Goal: Task Accomplishment & Management: Manage account settings

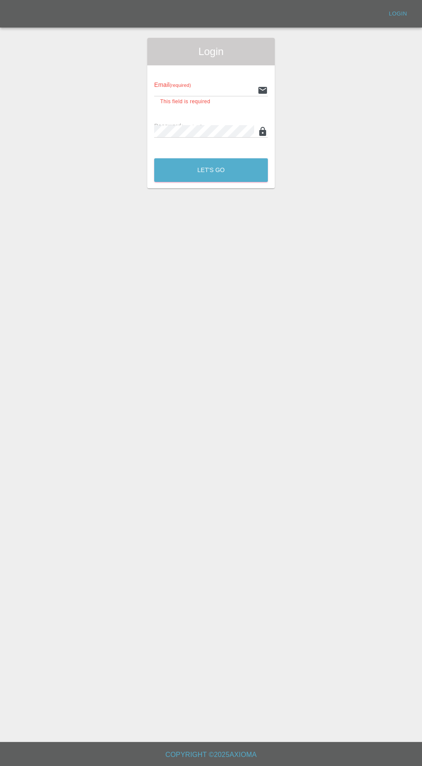
type input "[EMAIL_ADDRESS][DOMAIN_NAME]"
click at [154, 158] on button "Let's Go" at bounding box center [211, 170] width 114 height 24
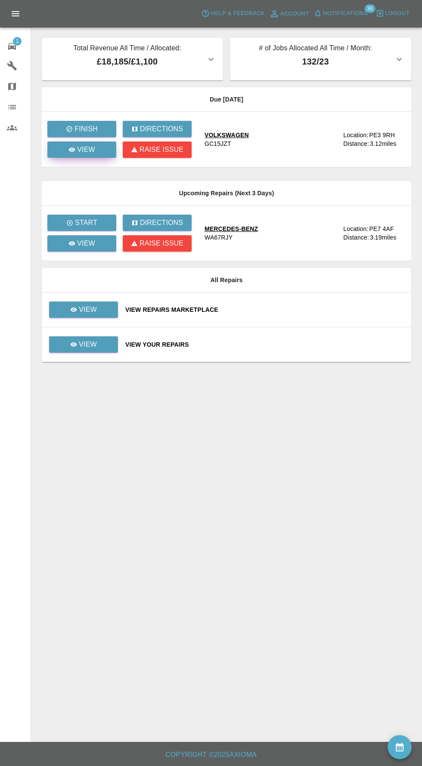
click at [83, 149] on p "View" at bounding box center [86, 150] width 18 height 10
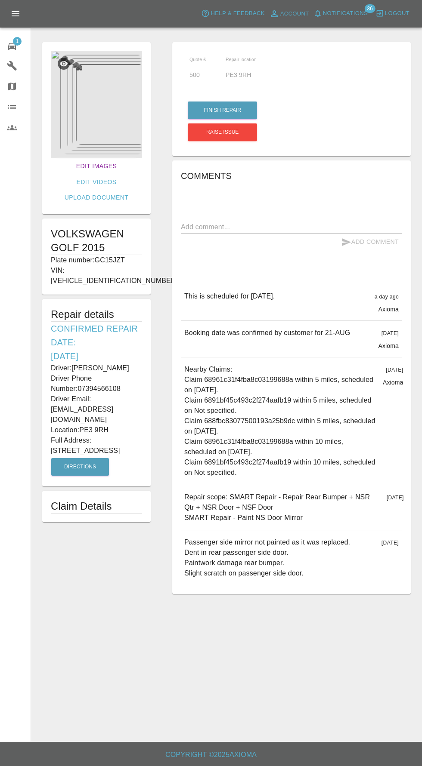
click at [73, 163] on link "Edit Images" at bounding box center [96, 166] width 47 height 16
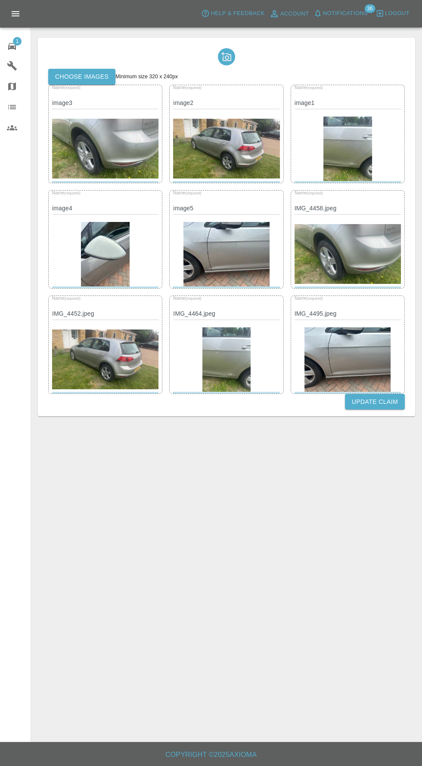
click at [89, 77] on label "Choose images" at bounding box center [81, 77] width 67 height 16
click at [0, 0] on input "Choose images" at bounding box center [0, 0] width 0 height 0
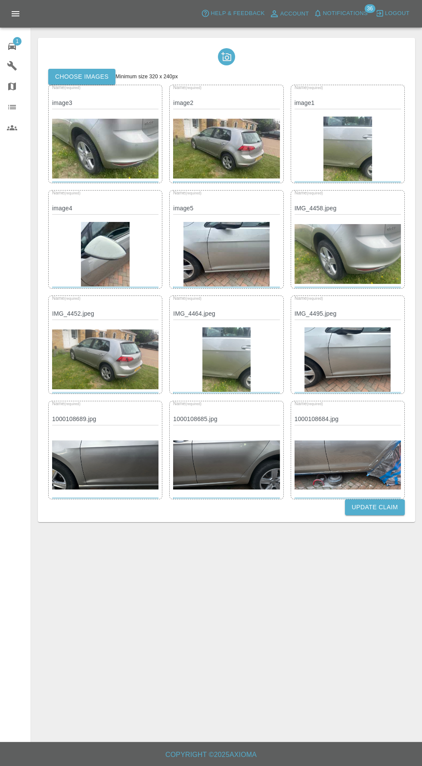
click at [92, 77] on label "Choose images" at bounding box center [81, 77] width 67 height 16
click at [0, 0] on input "Choose images" at bounding box center [0, 0] width 0 height 0
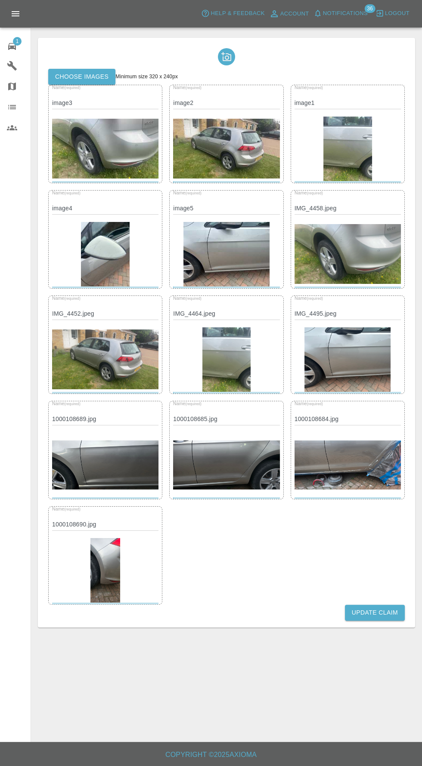
click at [66, 76] on label "Choose images" at bounding box center [81, 77] width 67 height 16
click at [0, 0] on input "Choose images" at bounding box center [0, 0] width 0 height 0
click at [385, 608] on button "Update Claim" at bounding box center [375, 613] width 60 height 16
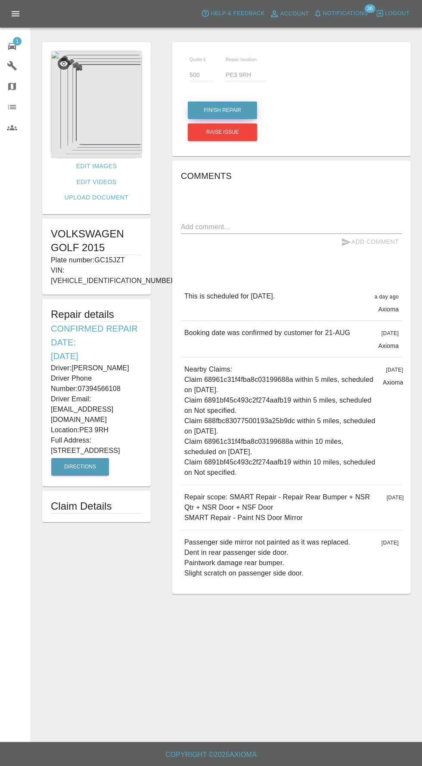
click at [218, 108] on button "Finish Repair" at bounding box center [222, 111] width 69 height 18
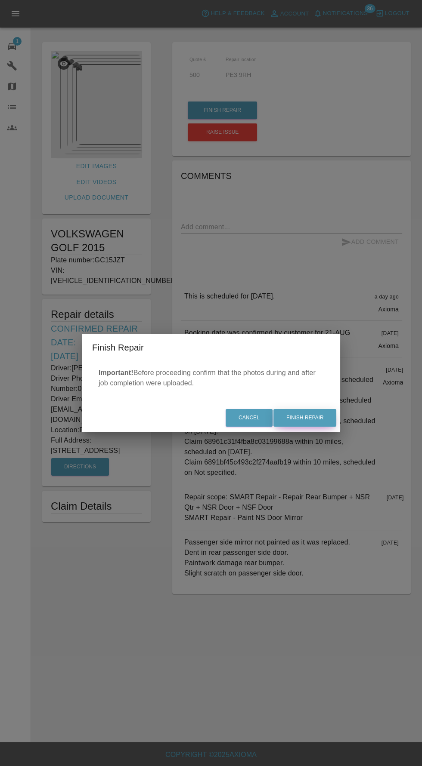
click at [324, 424] on button "Finish Repair" at bounding box center [304, 418] width 63 height 18
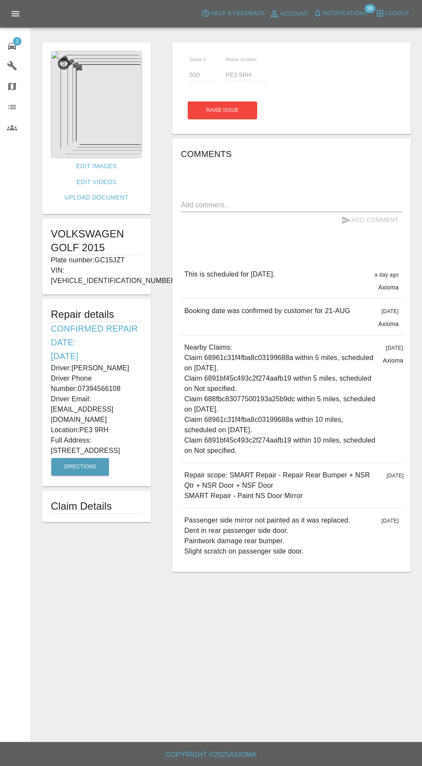
click at [315, 422] on p "Nearby Claims: Claim 68961c31f4fba8c03199688a within 5 miles, scheduled on [DAT…" at bounding box center [279, 400] width 191 height 114
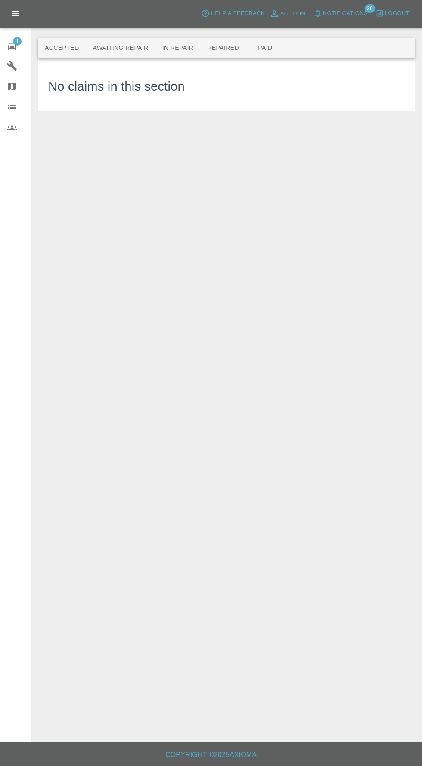
click at [117, 48] on button "Awaiting Repair" at bounding box center [120, 48] width 69 height 21
